Goal: Information Seeking & Learning: Learn about a topic

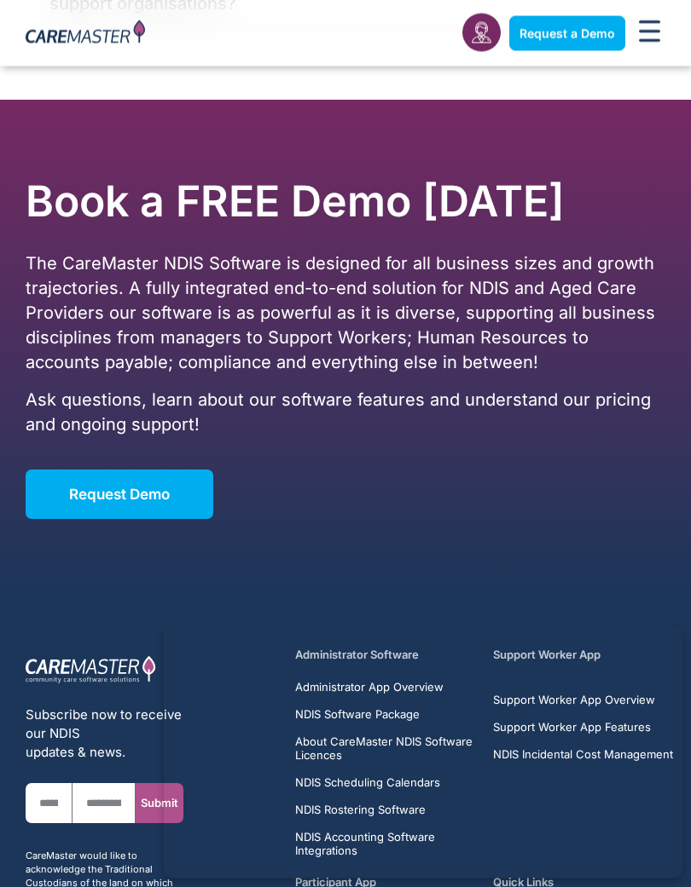
scroll to position [6090, 0]
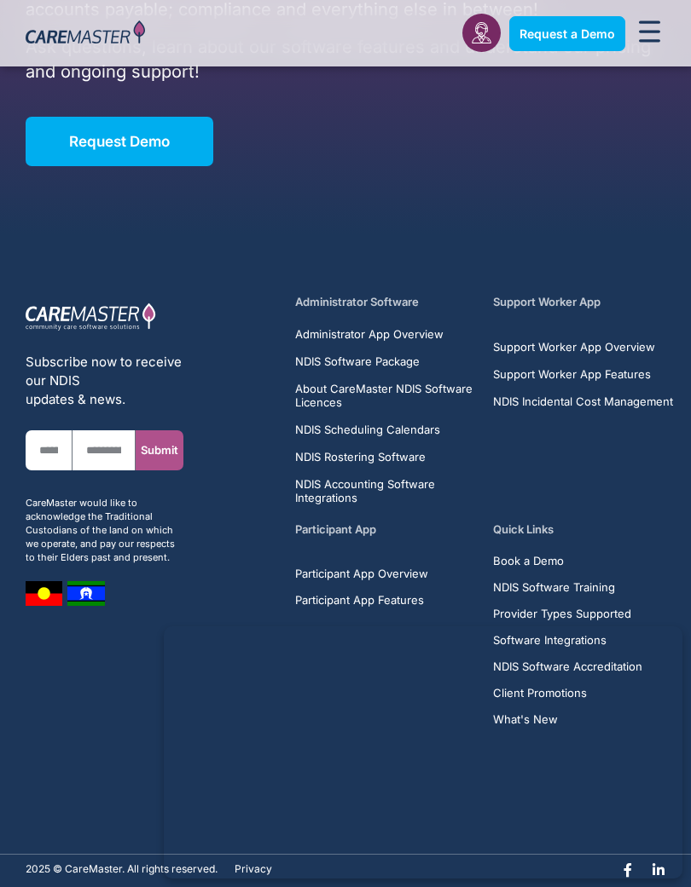
click at [387, 327] on span "Administrator App Overview" at bounding box center [369, 334] width 148 height 14
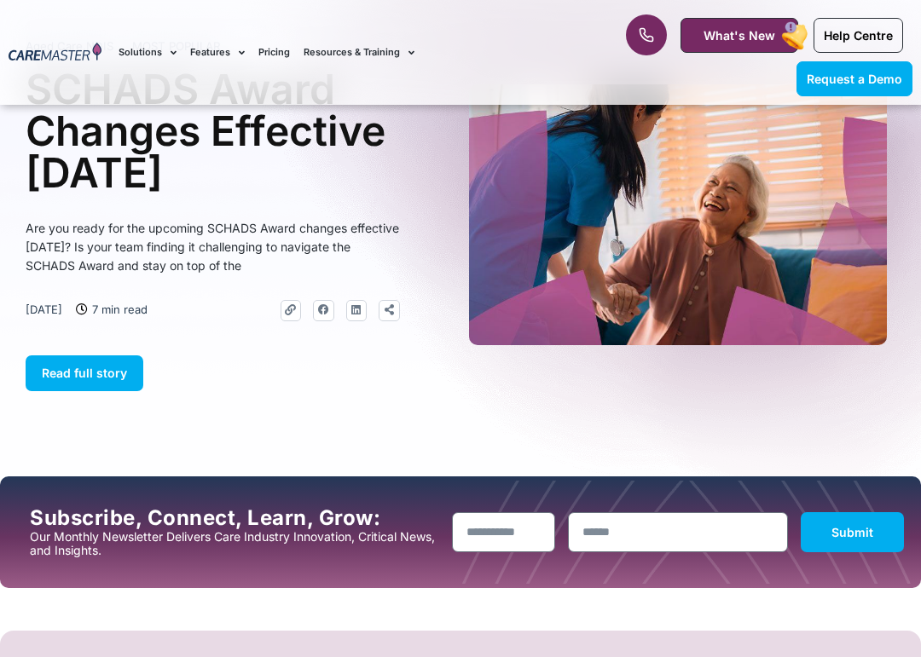
scroll to position [118, 0]
